Goal: Download file/media

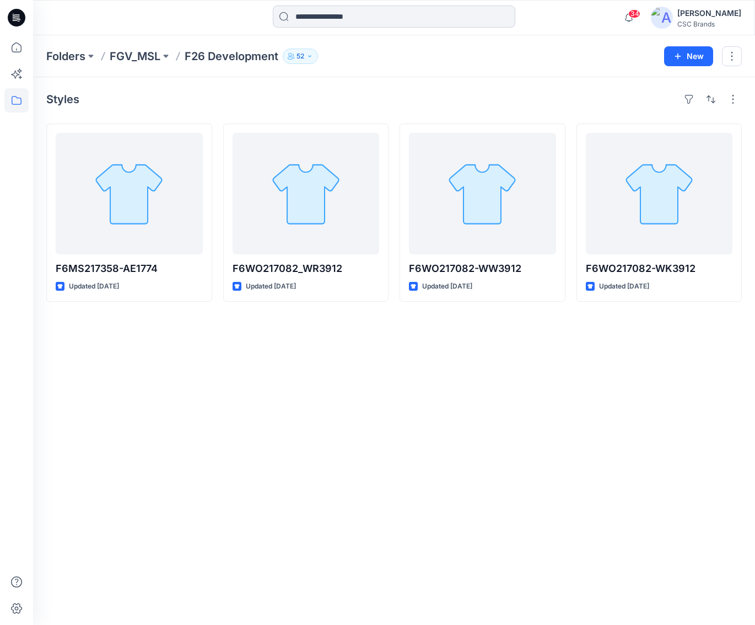
click at [303, 20] on input at bounding box center [394, 17] width 243 height 22
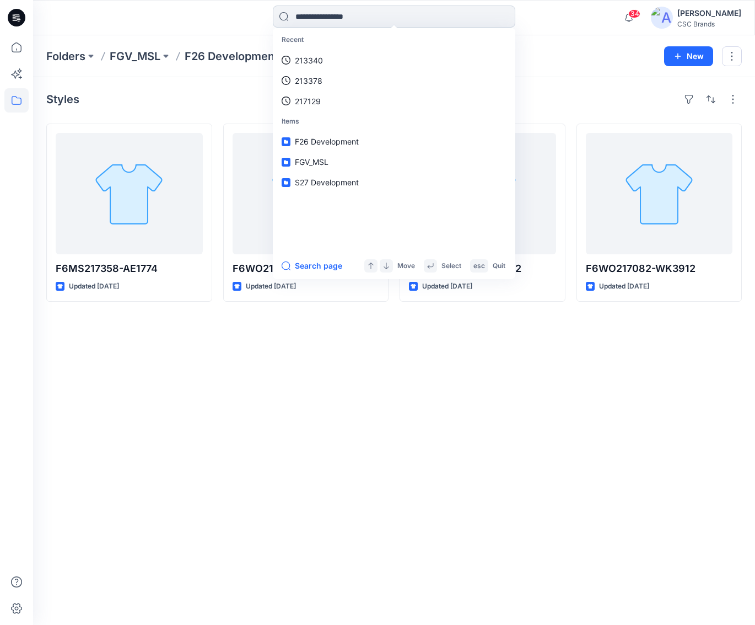
paste input "******"
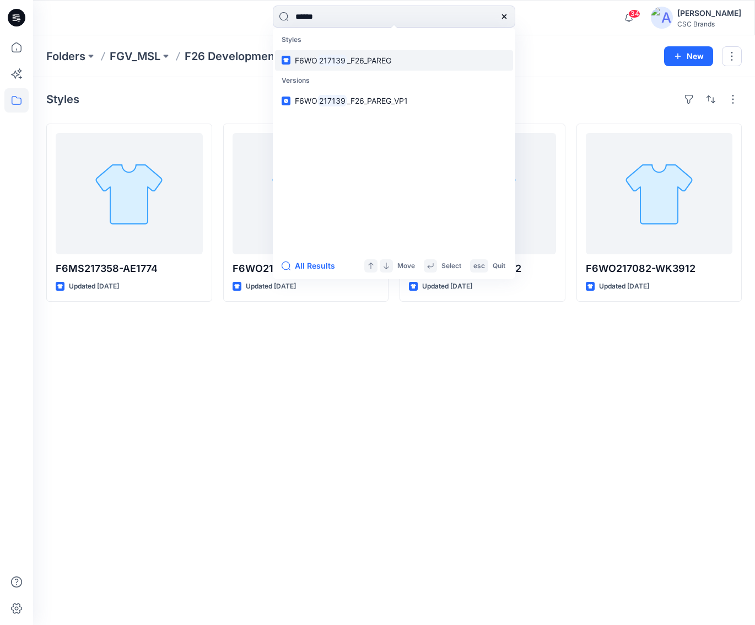
type input "******"
click at [381, 61] on span "_F26_PAREG" at bounding box center [369, 60] width 44 height 9
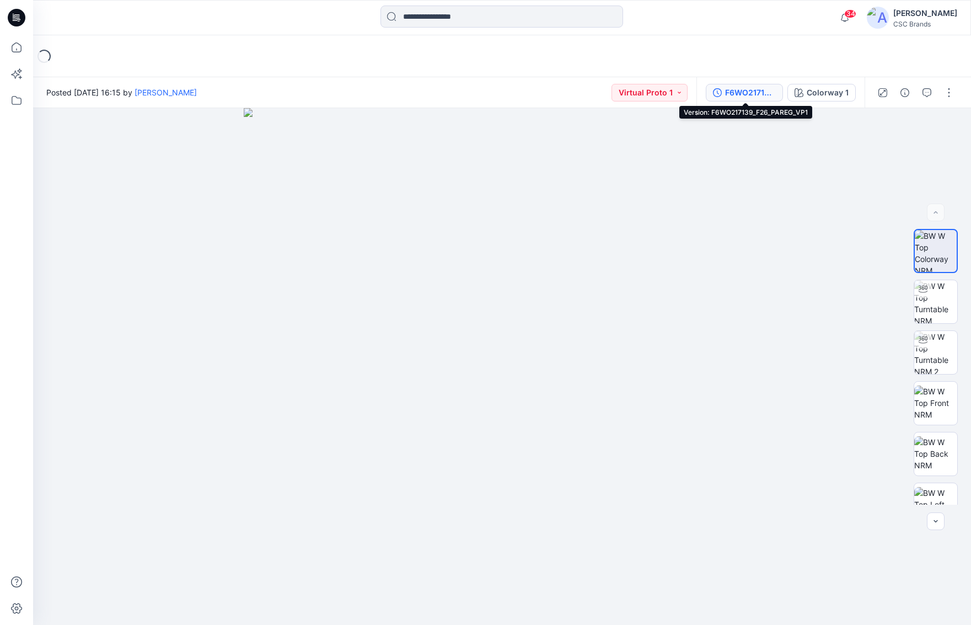
click at [754, 91] on div "F6WO217139_F26_PAREG_VP1" at bounding box center [750, 93] width 51 height 12
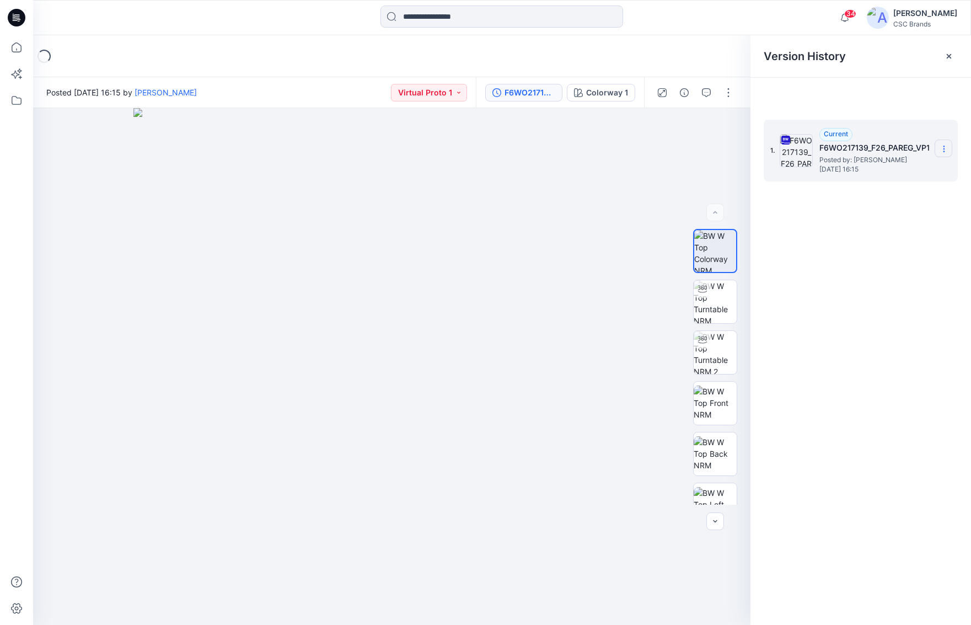
click at [755, 149] on icon at bounding box center [944, 148] width 9 height 9
click at [755, 169] on span "Download Source BW File" at bounding box center [888, 170] width 92 height 13
click at [14, 102] on icon at bounding box center [16, 100] width 24 height 24
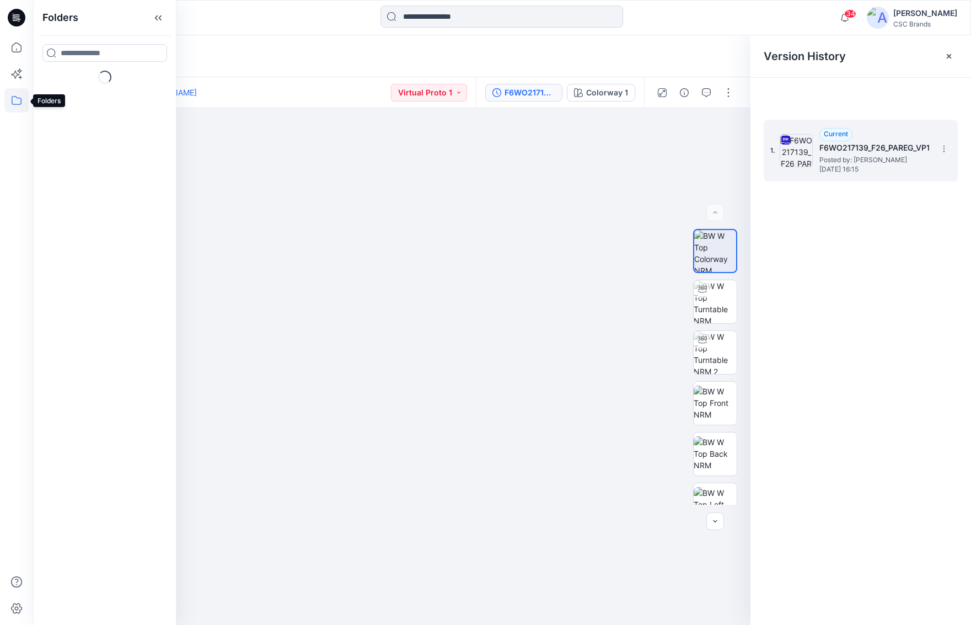
click at [17, 95] on icon at bounding box center [16, 100] width 24 height 24
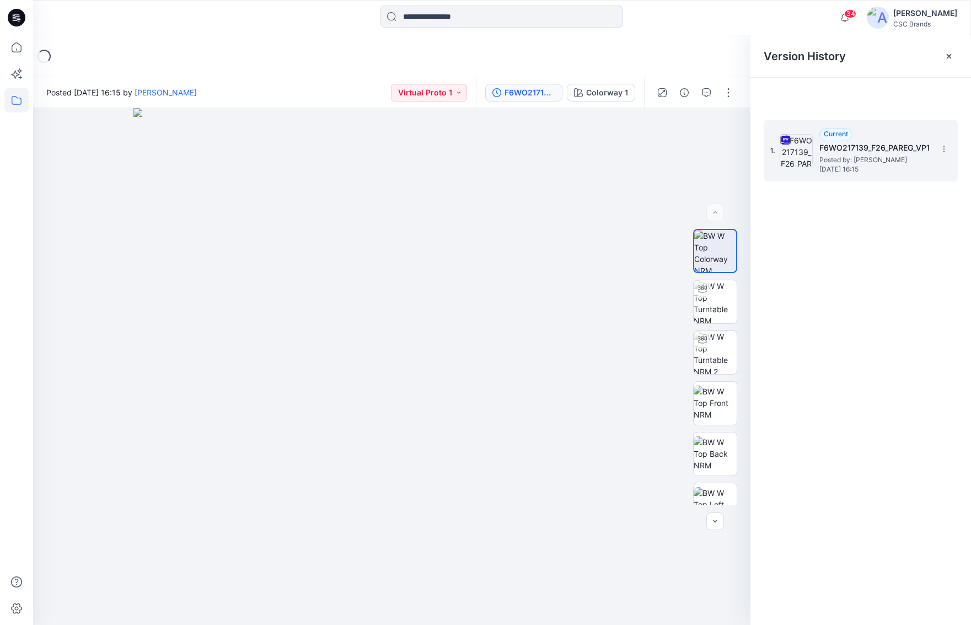
click at [18, 101] on icon at bounding box center [16, 100] width 24 height 24
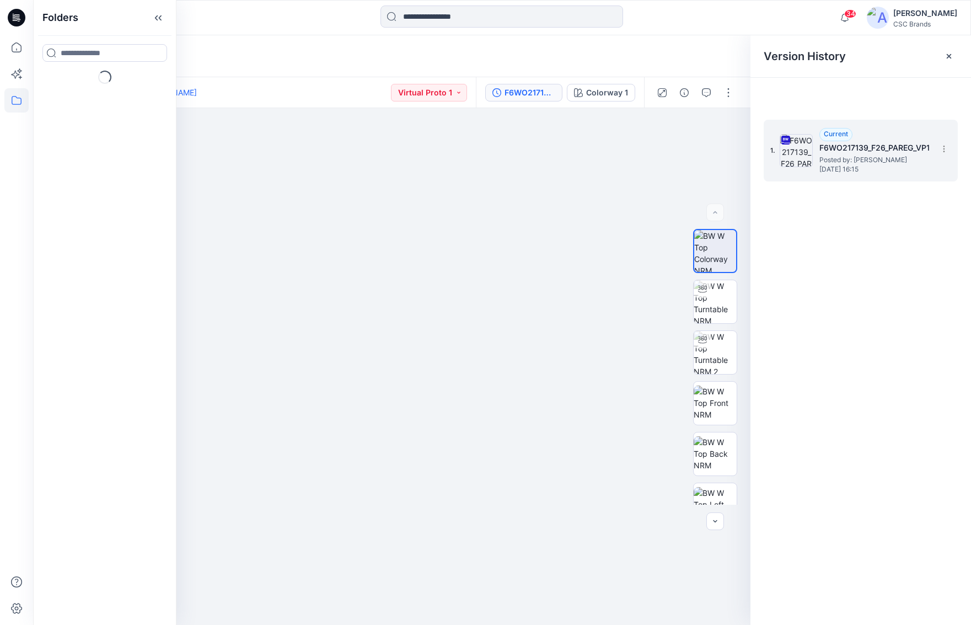
click at [336, 62] on div "Loading..." at bounding box center [502, 56] width 938 height 42
